Goal: Task Accomplishment & Management: Use online tool/utility

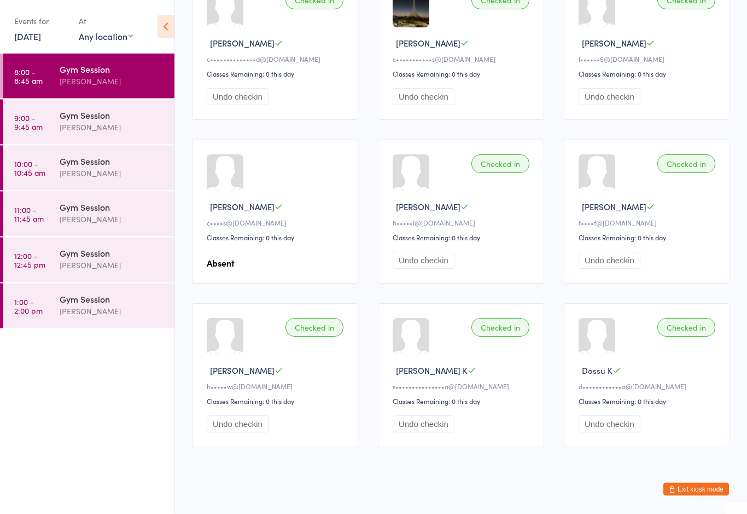
scroll to position [164, 0]
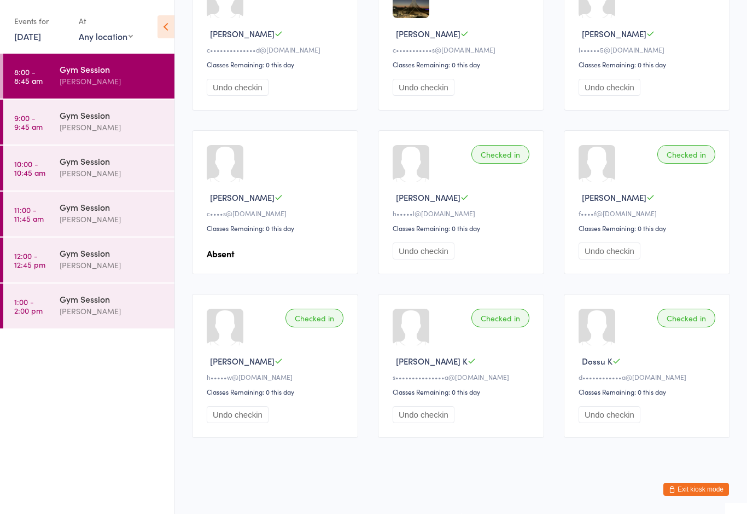
click at [108, 121] on div "Gym Session" at bounding box center [113, 115] width 106 height 12
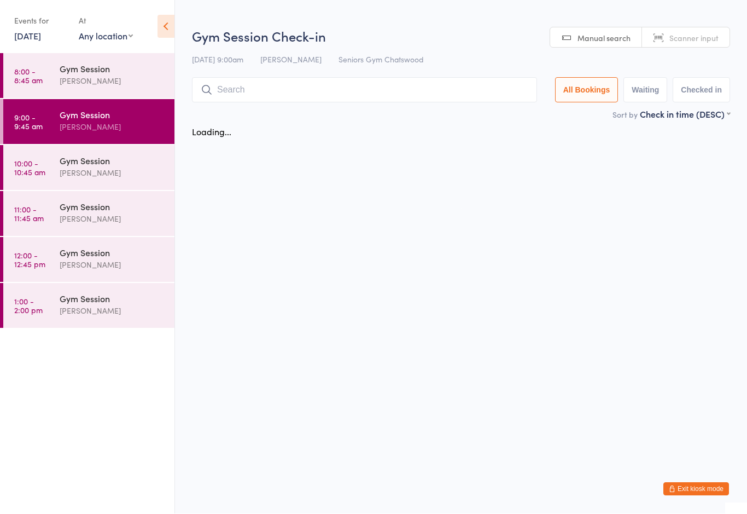
scroll to position [1, 0]
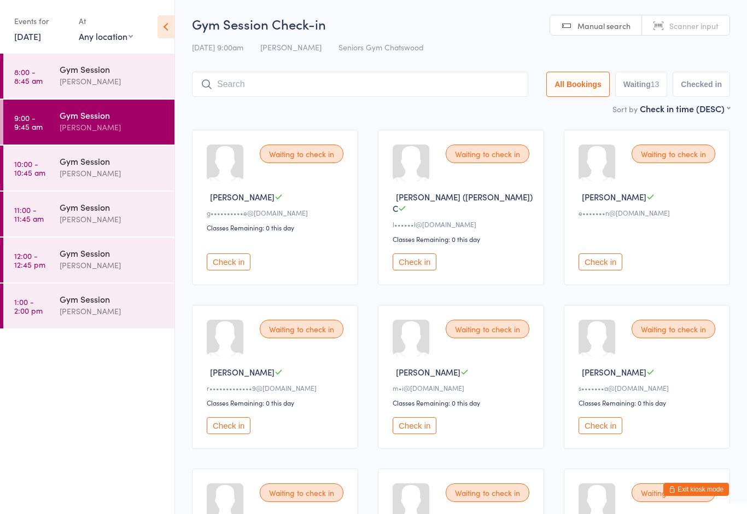
click at [486, 353] on div "Waiting to check in [PERSON_NAME] m•i@[DOMAIN_NAME] Classes Remaining: 0 this d…" at bounding box center [461, 377] width 166 height 144
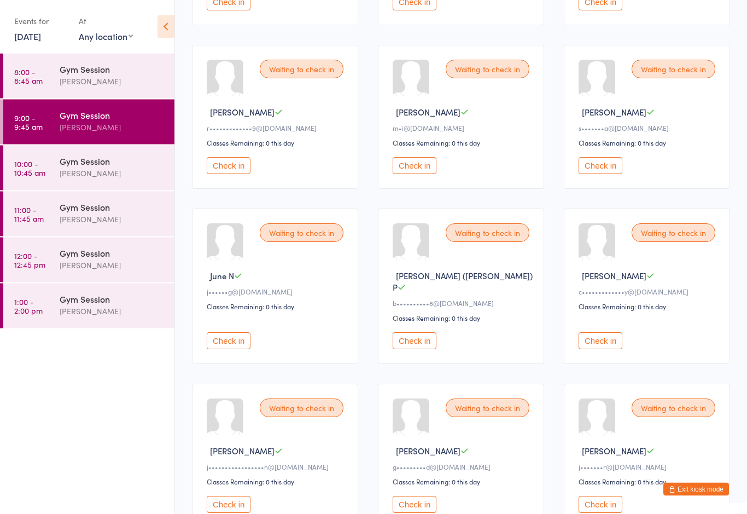
scroll to position [261, 0]
click at [239, 332] on button "Check in" at bounding box center [229, 340] width 44 height 17
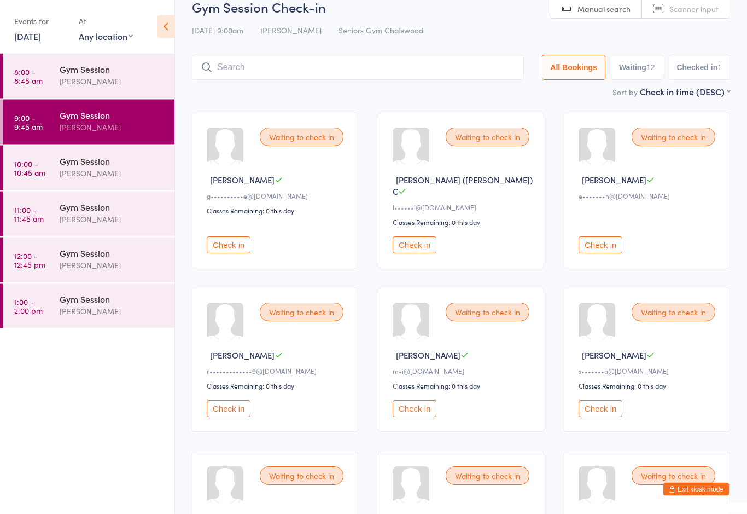
scroll to position [0, 0]
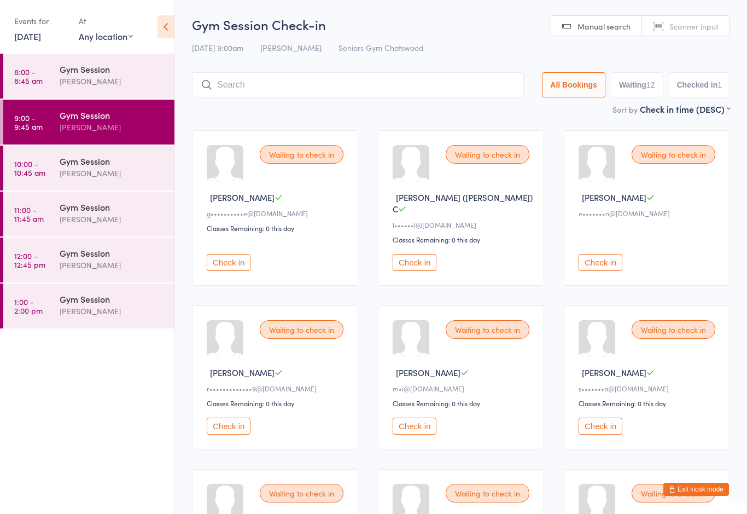
click at [415, 348] on div at bounding box center [411, 338] width 37 height 37
click at [494, 321] on div "Waiting to check in" at bounding box center [488, 329] width 84 height 19
click at [427, 421] on button "Check in" at bounding box center [415, 425] width 44 height 17
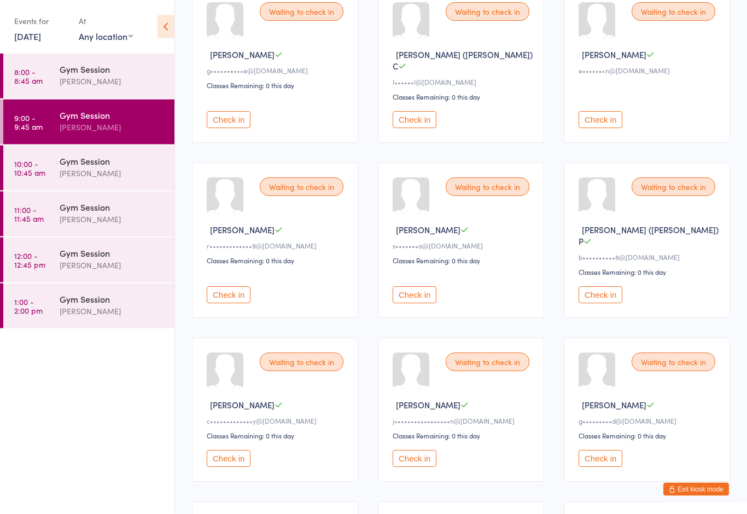
scroll to position [143, 0]
click at [599, 286] on button "Check in" at bounding box center [601, 294] width 44 height 17
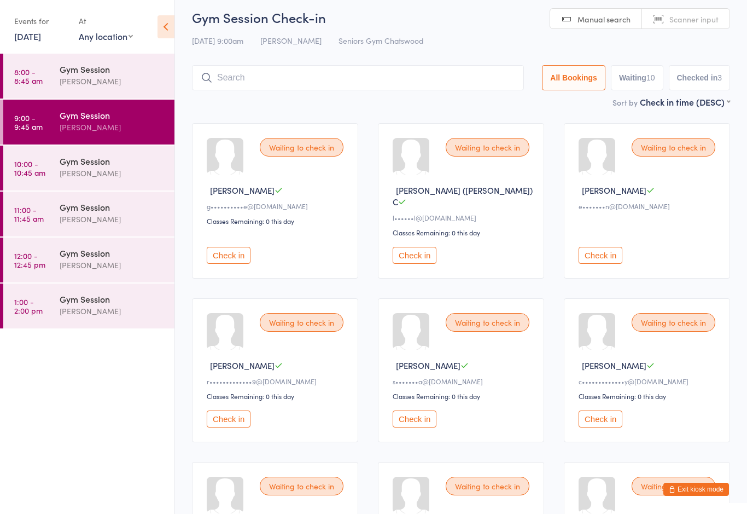
scroll to position [0, 0]
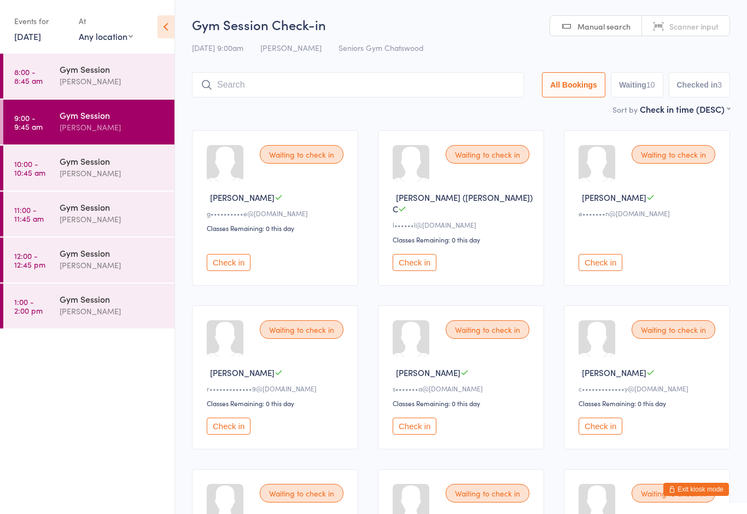
click at [414, 424] on button "Check in" at bounding box center [415, 425] width 44 height 17
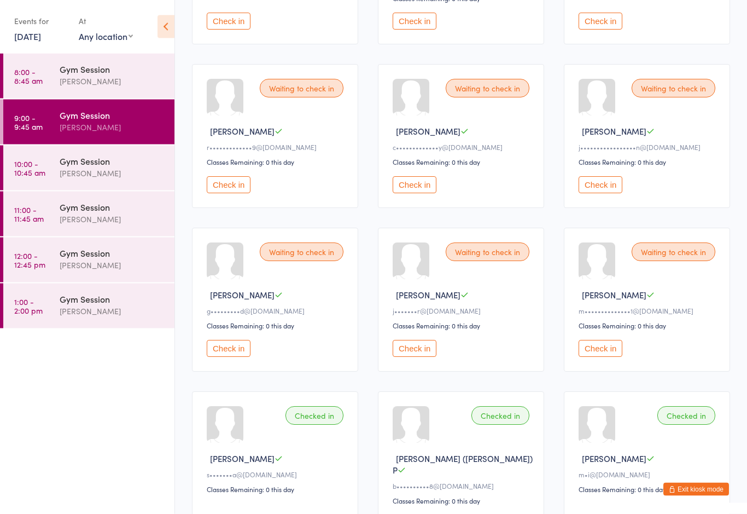
scroll to position [241, 0]
click at [421, 180] on button "Check in" at bounding box center [415, 184] width 44 height 17
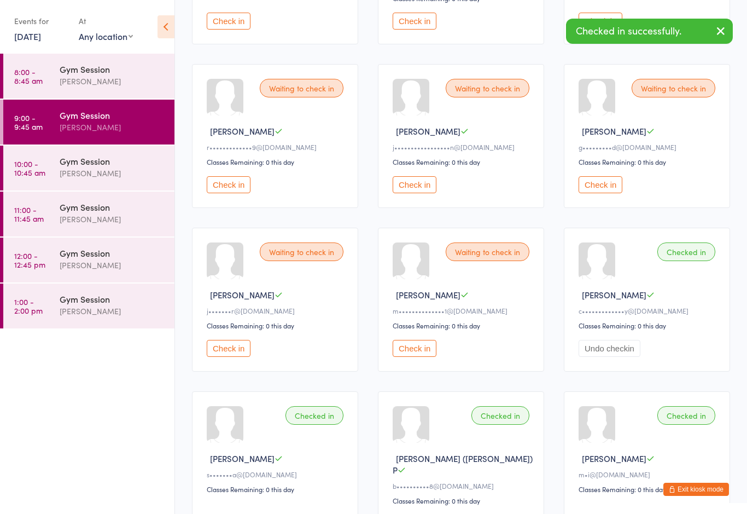
click at [245, 171] on div "Waiting to check in Rachanee H r•••••••••••••9@[DOMAIN_NAME] Classes Remaining:…" at bounding box center [275, 136] width 166 height 144
click at [234, 177] on button "Check in" at bounding box center [229, 184] width 44 height 17
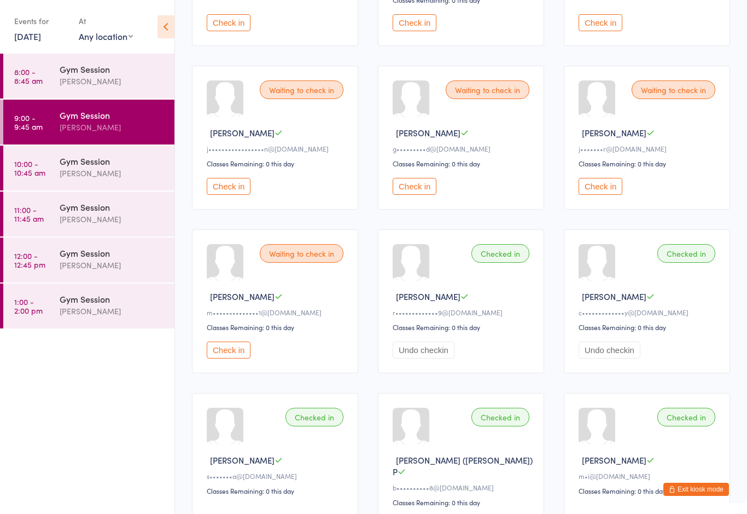
scroll to position [246, 0]
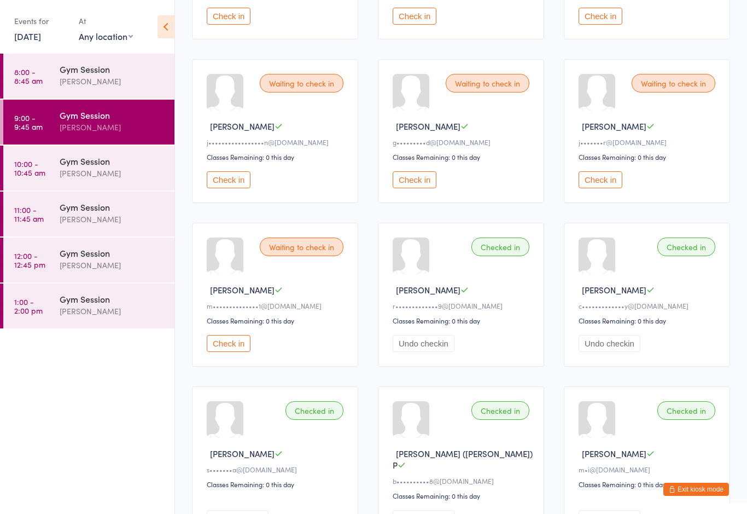
click at [239, 352] on button "Check in" at bounding box center [229, 343] width 44 height 17
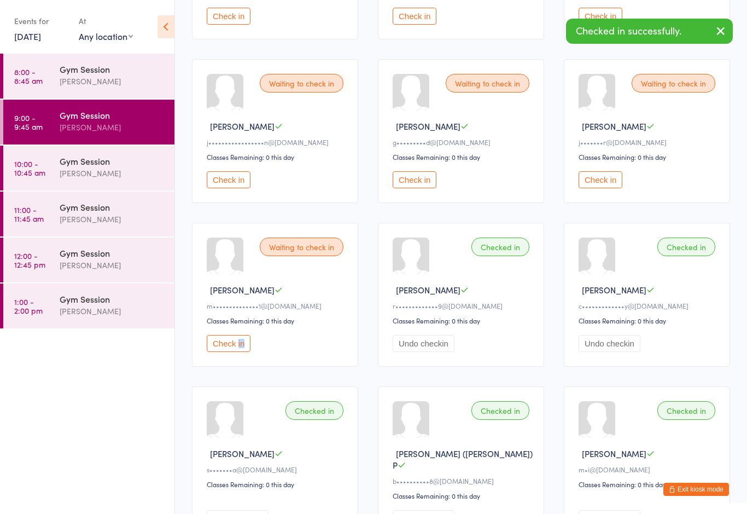
click at [236, 347] on button "Check in" at bounding box center [229, 343] width 44 height 17
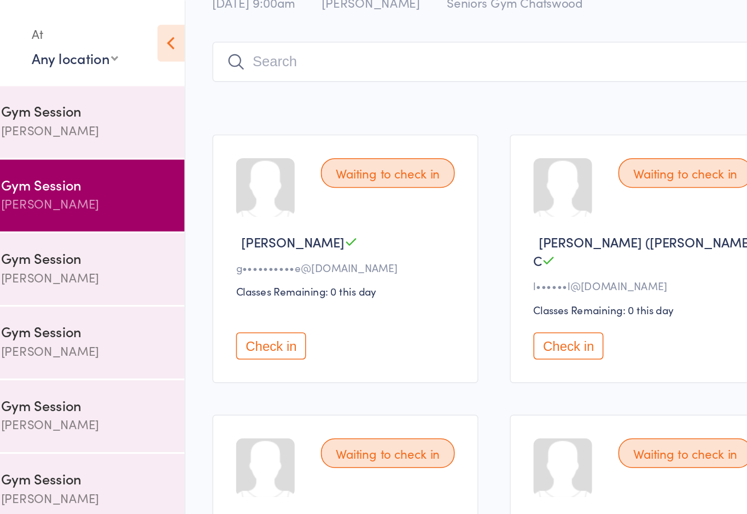
scroll to position [47, 0]
click at [393, 209] on button "Check in" at bounding box center [415, 215] width 44 height 17
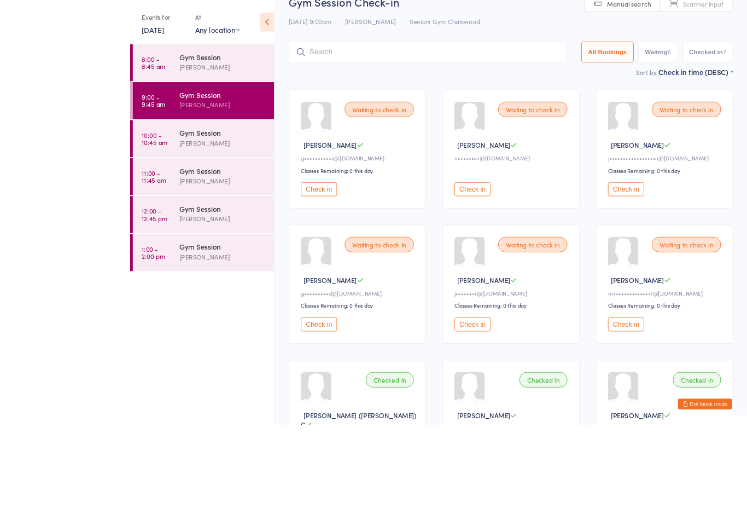
scroll to position [161, 0]
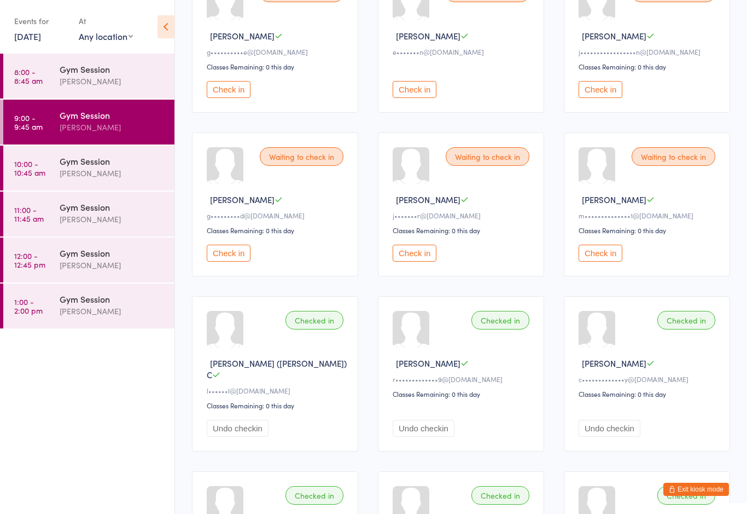
click at [233, 261] on button "Check in" at bounding box center [229, 253] width 44 height 17
click at [237, 93] on button "Check in" at bounding box center [229, 89] width 44 height 17
